Goal: Find specific page/section: Find specific page/section

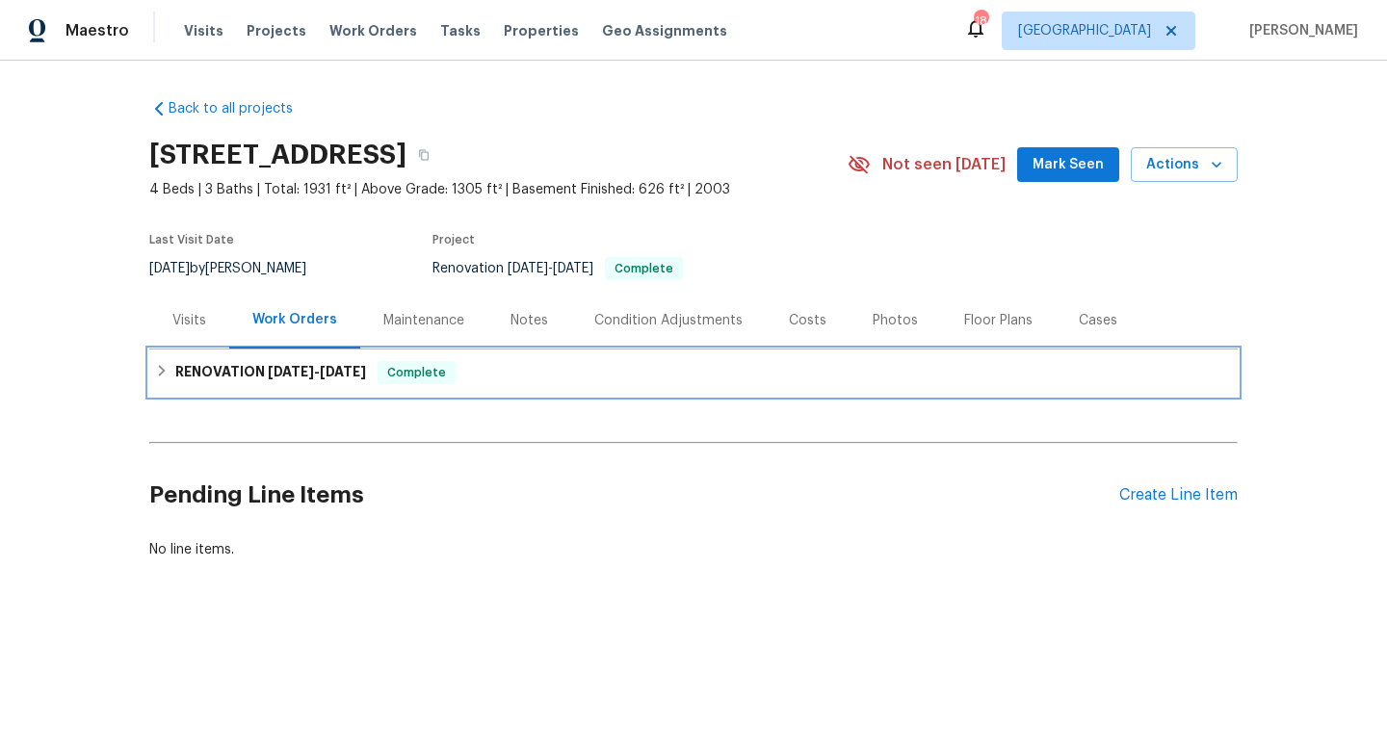
click at [347, 373] on span "8/13/25" at bounding box center [343, 371] width 46 height 13
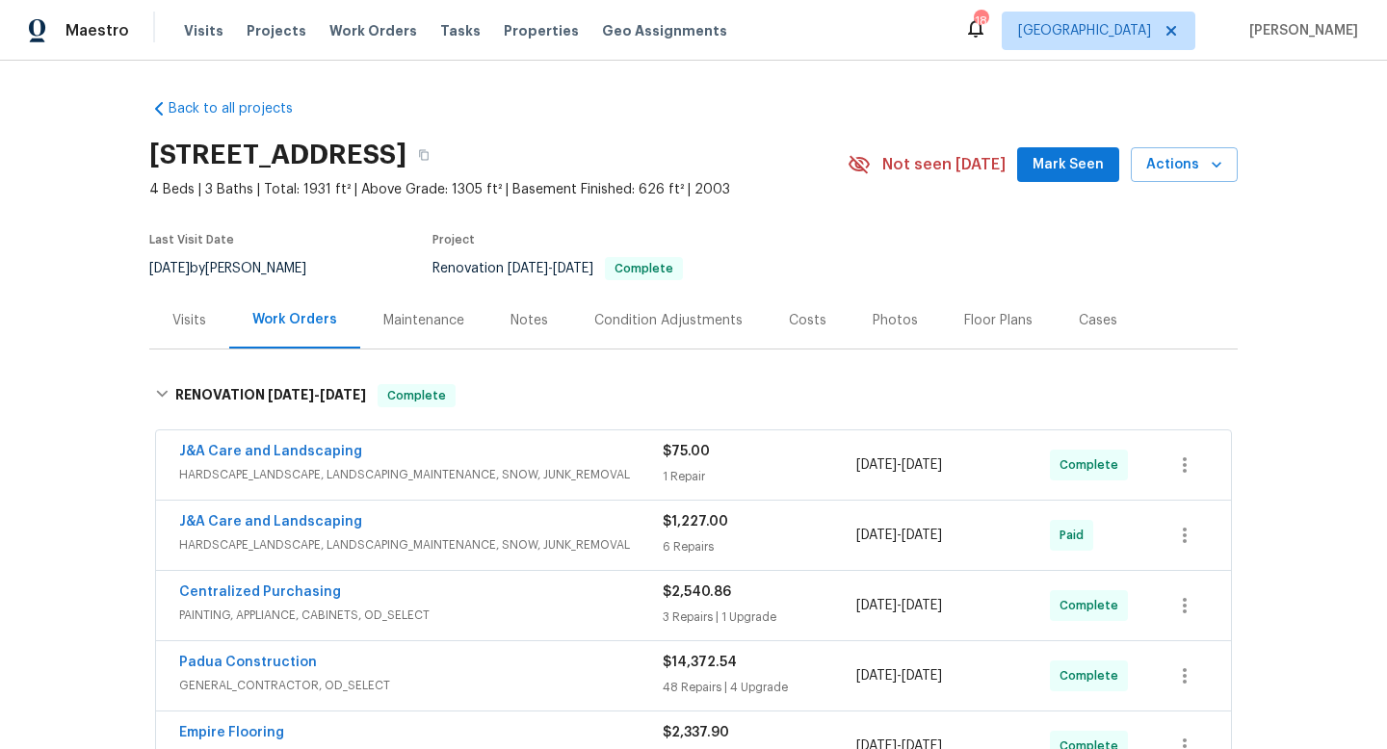
click at [160, 274] on span "8/18/2025" at bounding box center [169, 268] width 40 height 13
copy div "8/18/2025 by Preston Sexton"
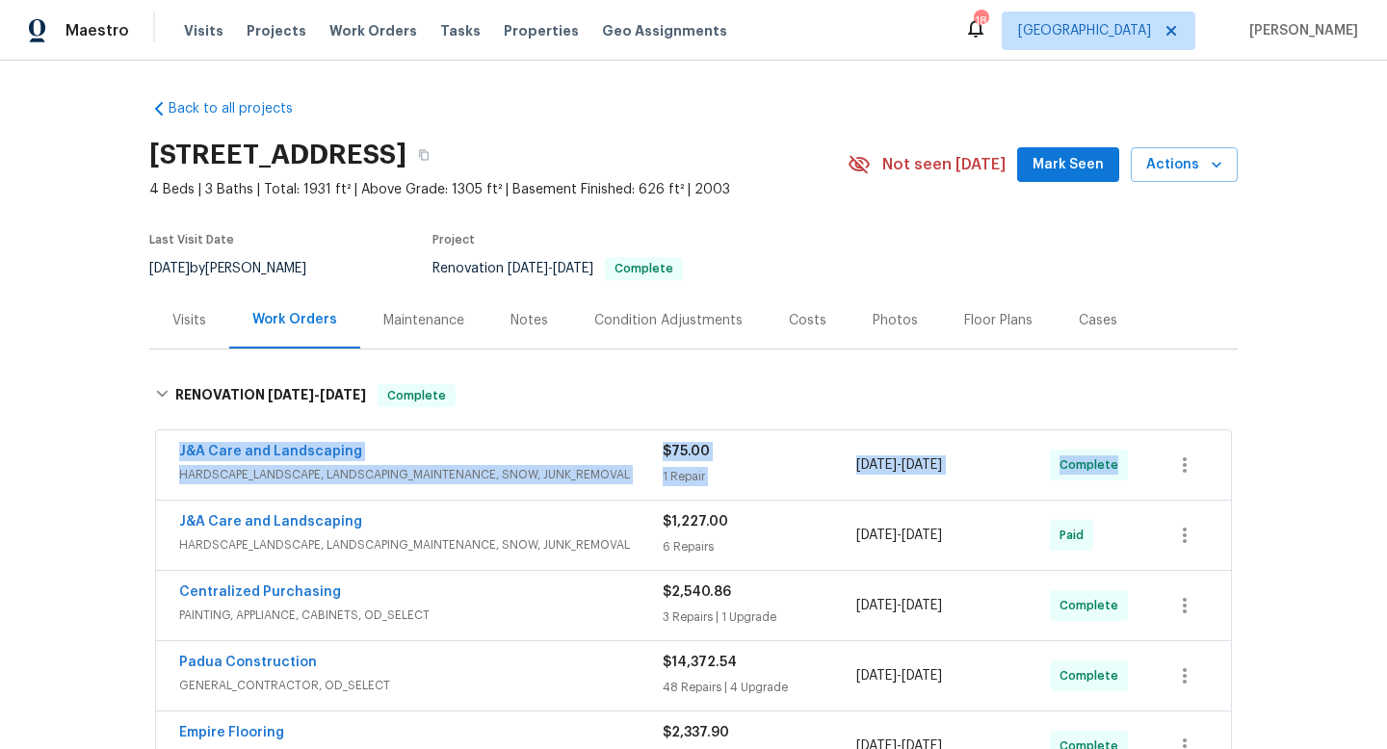
drag, startPoint x: 156, startPoint y: 454, endPoint x: 1187, endPoint y: 478, distance: 1030.8
click at [1213, 485] on div "J&A Care and Landscaping HARDSCAPE_LANDSCAPE, LANDSCAPING_MAINTENANCE, SNOW, JU…" at bounding box center [693, 465] width 1075 height 69
copy div "J&A Care and Landscaping HARDSCAPE_LANDSCAPE, LANDSCAPING_MAINTENANCE, SNOW, JU…"
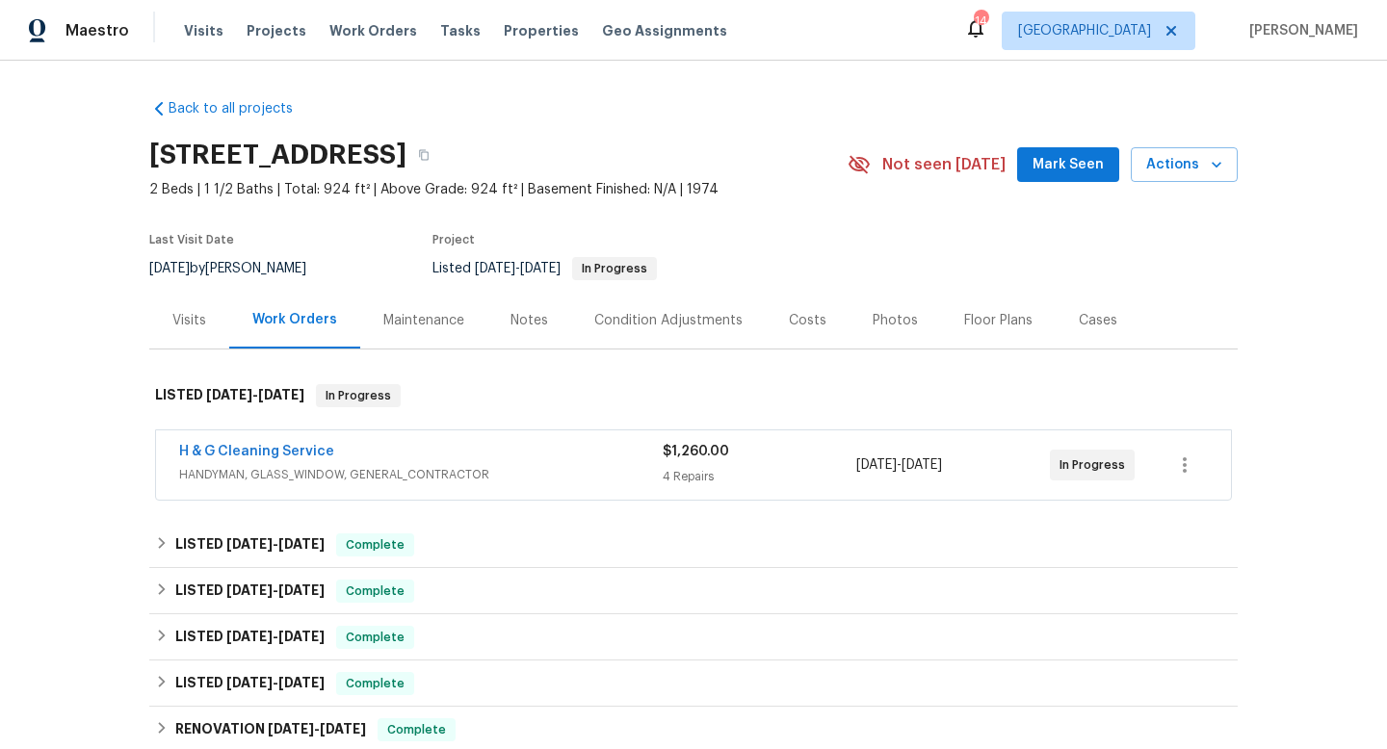
click at [238, 262] on div "8/8/2025 by Ana Ortiz" at bounding box center [239, 268] width 180 height 23
copy div "8/8/2025 by Ana Ortiz"
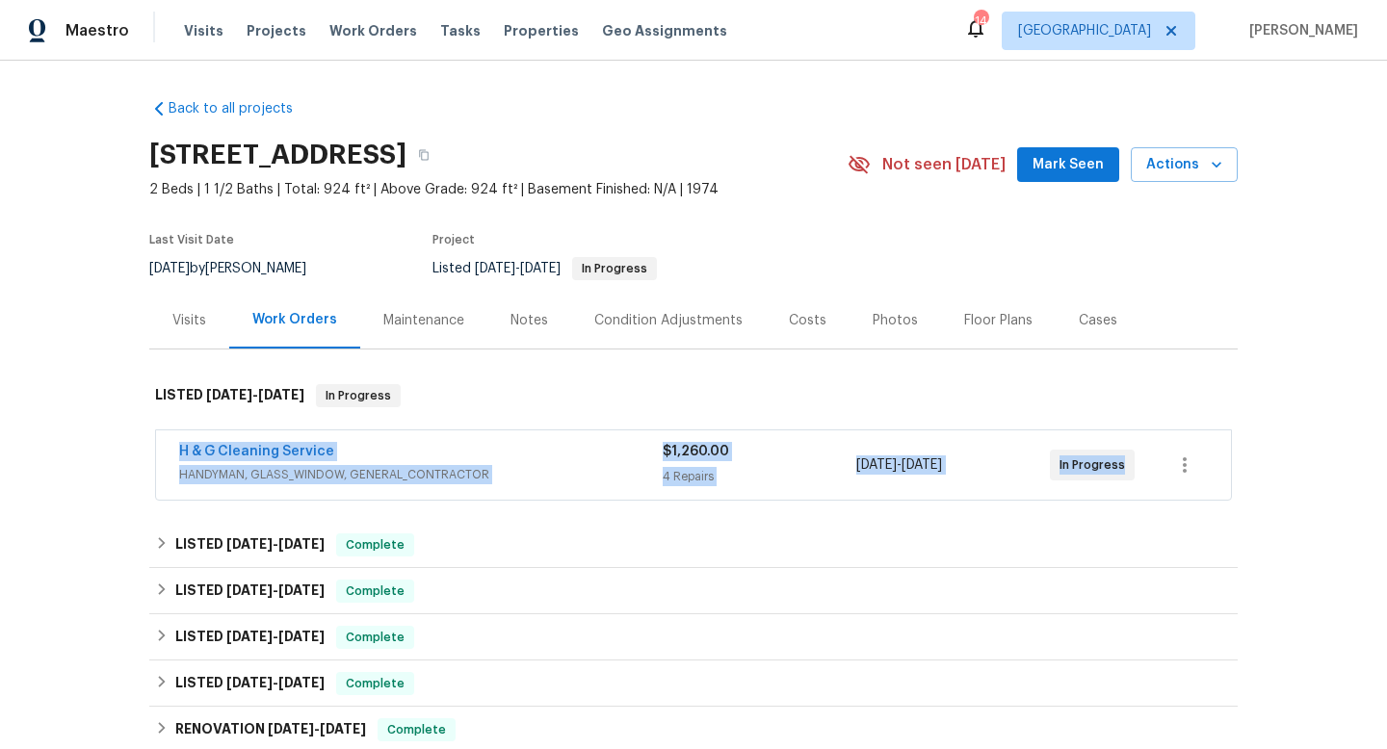
drag, startPoint x: 164, startPoint y: 445, endPoint x: 1160, endPoint y: 465, distance: 996.0
click at [1160, 466] on div "H & G Cleaning Service HANDYMAN, GLASS_WINDOW, GENERAL_CONTRACTOR $1,260.00 4 R…" at bounding box center [693, 465] width 1075 height 69
copy div "H & G Cleaning Service HANDYMAN, GLASS_WINDOW, GENERAL_CONTRACTOR $1,260.00 4 R…"
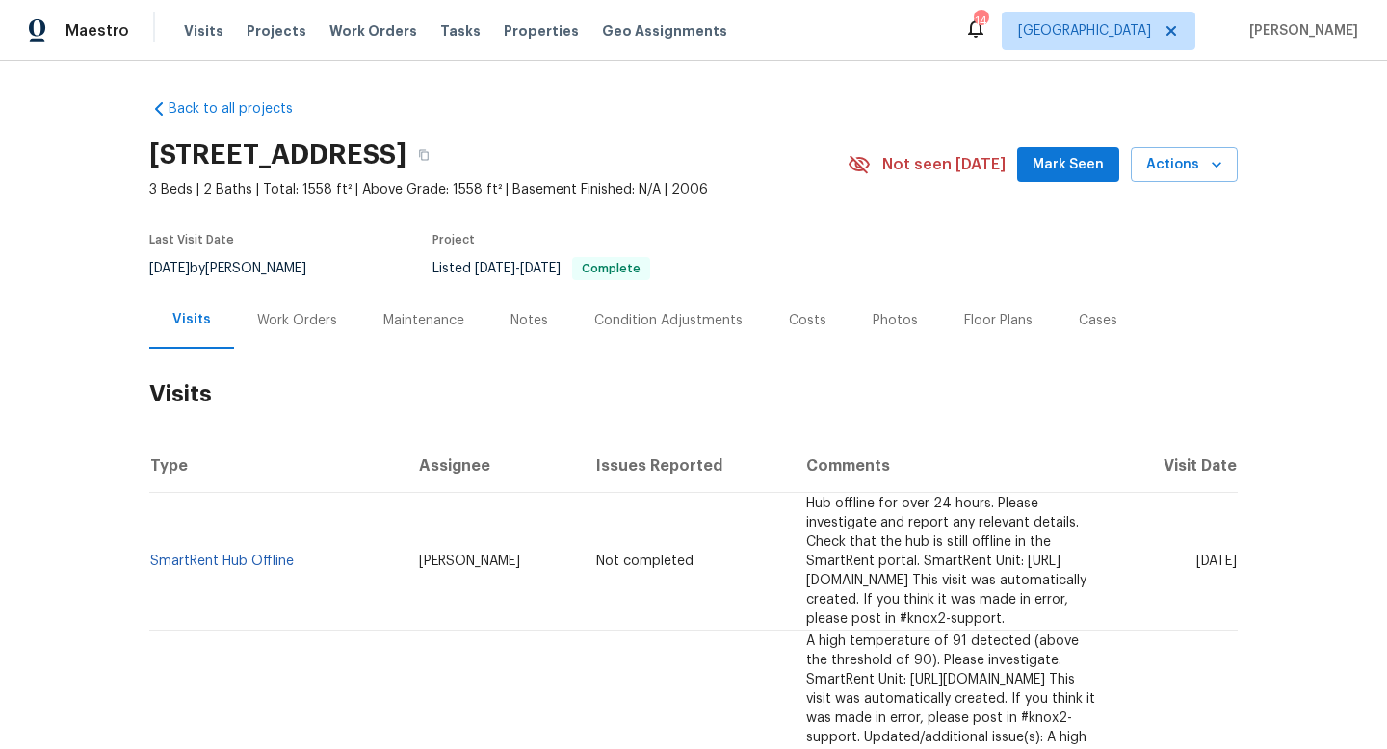
click at [222, 266] on div "[DATE] by [PERSON_NAME]" at bounding box center [239, 268] width 180 height 23
copy div "[DATE] by [PERSON_NAME]"
click at [315, 316] on div "Work Orders" at bounding box center [297, 320] width 80 height 19
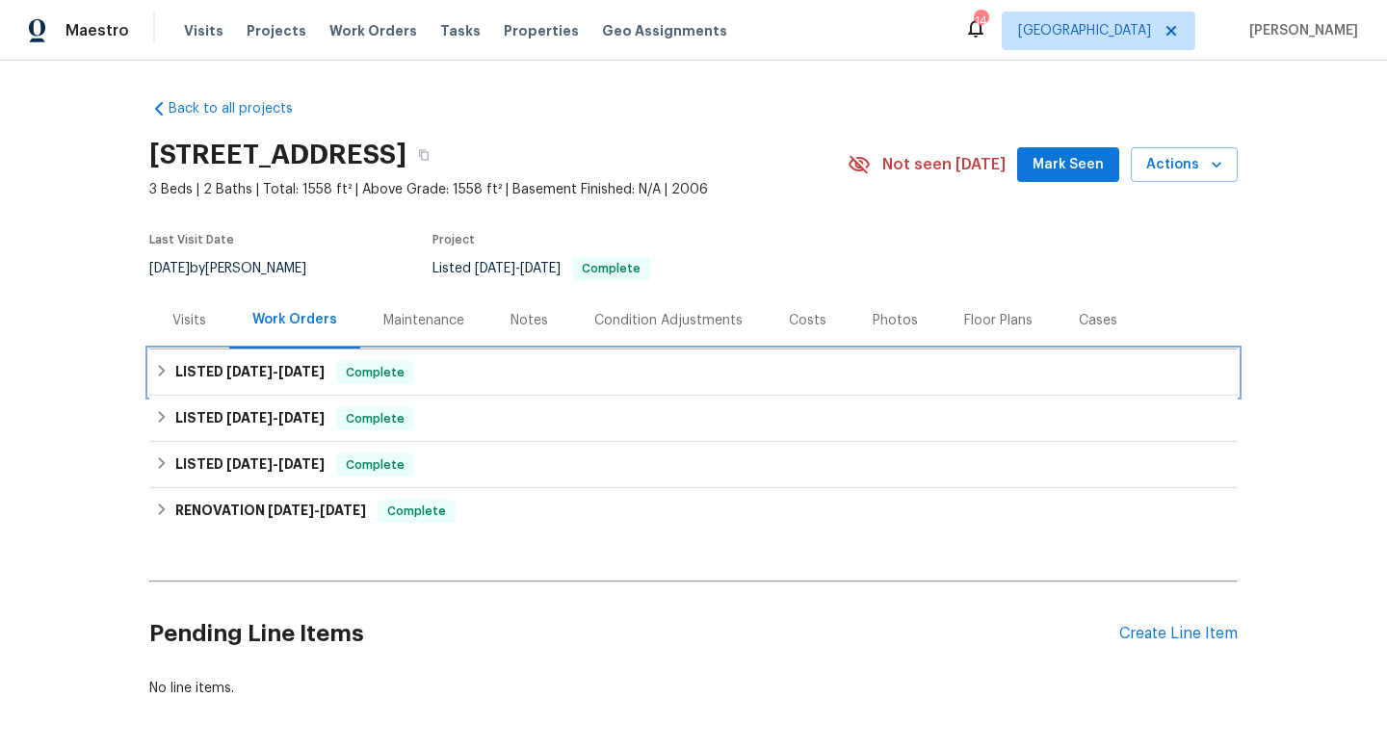
click at [214, 381] on h6 "LISTED [DATE] - [DATE]" at bounding box center [249, 372] width 149 height 23
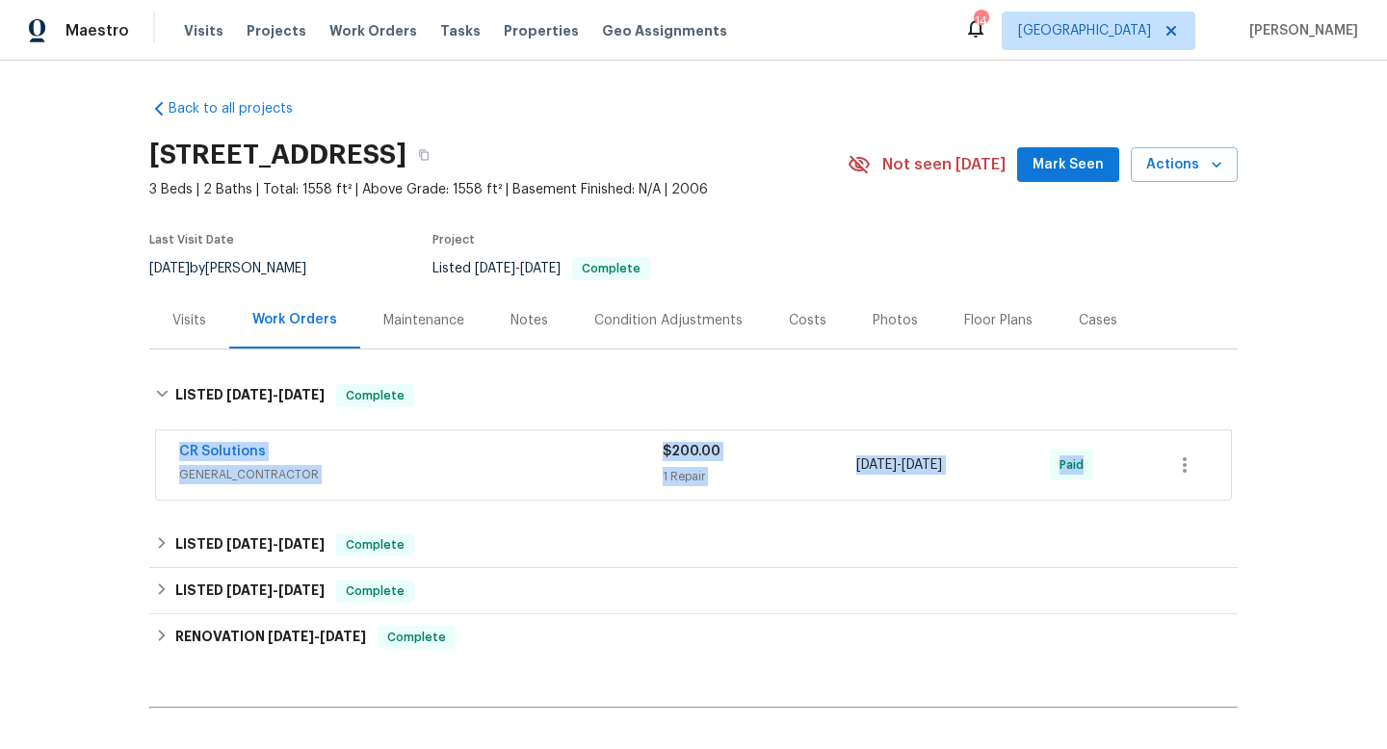
drag, startPoint x: 176, startPoint y: 443, endPoint x: 1193, endPoint y: 477, distance: 1017.6
click at [1196, 479] on div "CR Solutions GENERAL_CONTRACTOR $200.00 1 Repair [DATE] - [DATE] Paid" at bounding box center [693, 465] width 1075 height 69
copy div "CR Solutions GENERAL_CONTRACTOR $200.00 1 Repair [DATE] - [DATE] Paid LISTED [D…"
